Goal: Communication & Community: Answer question/provide support

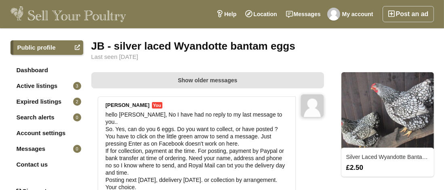
click at [304, 49] on div "JB - silver laced Wyandotte bantam eggs" at bounding box center [262, 45] width 343 height 11
click at [305, 14] on link "Messages" at bounding box center [304, 14] width 44 height 16
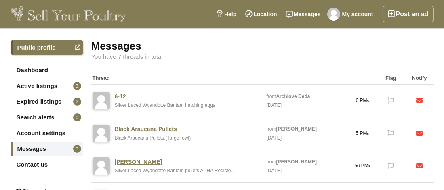
click at [297, 58] on div "You have 7 threads in total" at bounding box center [262, 57] width 343 height 6
click at [287, 98] on strong "Archlove Deda" at bounding box center [294, 97] width 34 height 6
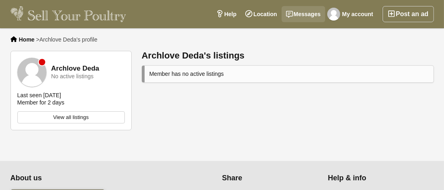
click at [306, 14] on link "Messages" at bounding box center [304, 14] width 44 height 16
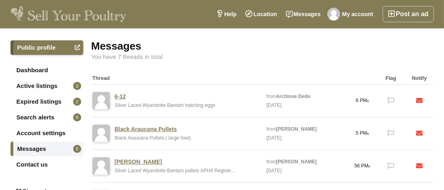
click at [122, 93] on link "6-12" at bounding box center [120, 96] width 11 height 7
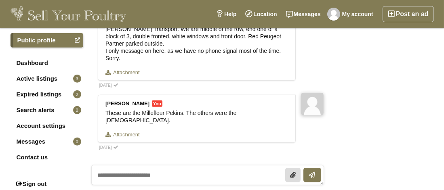
scroll to position [388, 0]
